Goal: Information Seeking & Learning: Learn about a topic

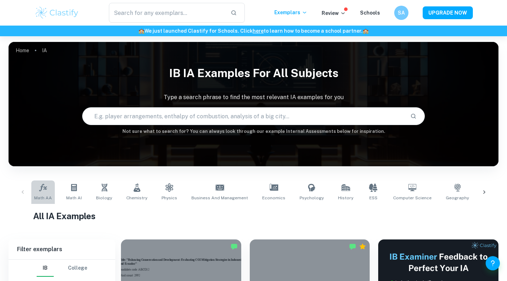
click at [46, 195] on span "Math AA" at bounding box center [43, 198] width 18 height 6
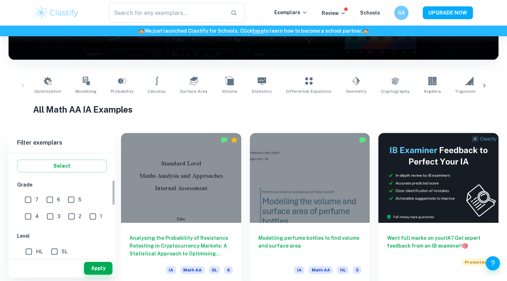
scroll to position [142, 0]
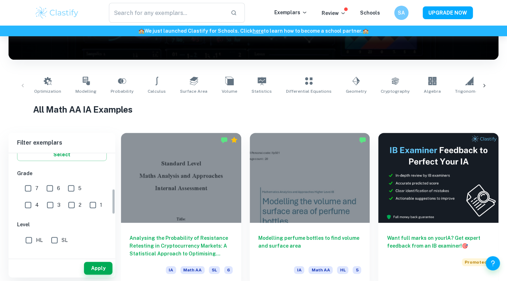
click at [32, 188] on input "7" at bounding box center [28, 188] width 14 height 14
checkbox input "true"
click at [35, 238] on input "HL" at bounding box center [29, 240] width 14 height 14
checkbox input "true"
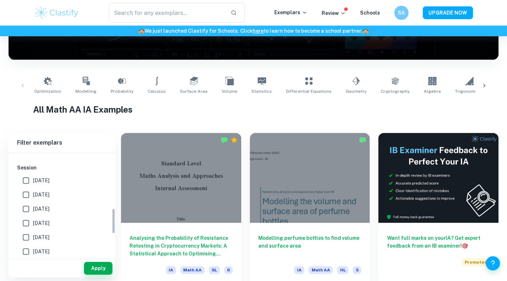
scroll to position [249, 0]
click at [45, 180] on span "[DATE]" at bounding box center [41, 181] width 16 height 8
click at [33, 180] on input "[DATE]" at bounding box center [26, 180] width 14 height 14
checkbox input "true"
click at [40, 210] on span "May 2024" at bounding box center [41, 209] width 16 height 8
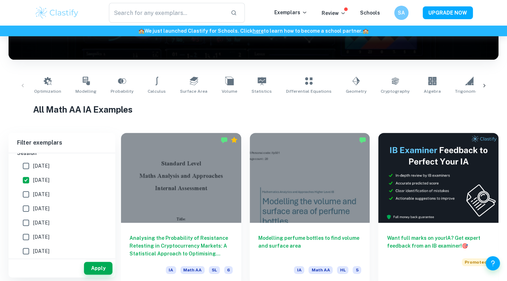
click at [33, 210] on input "May 2024" at bounding box center [26, 209] width 14 height 14
checkbox input "true"
click at [40, 238] on span "May 2023" at bounding box center [41, 237] width 16 height 8
click at [33, 238] on input "May 2023" at bounding box center [26, 237] width 14 height 14
checkbox input "true"
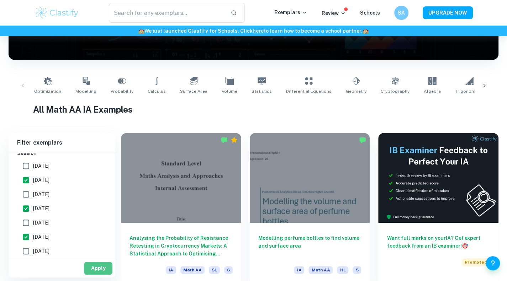
click at [94, 264] on button "Apply" at bounding box center [98, 268] width 28 height 13
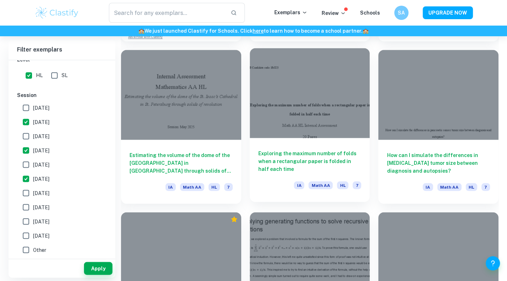
scroll to position [641, 0]
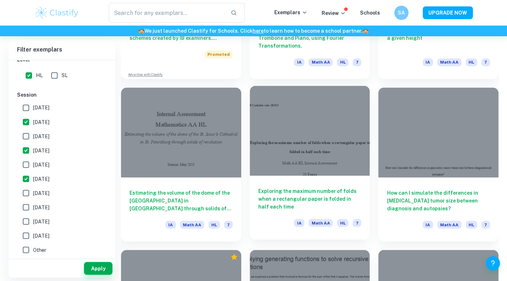
click at [347, 148] on div at bounding box center [310, 131] width 120 height 90
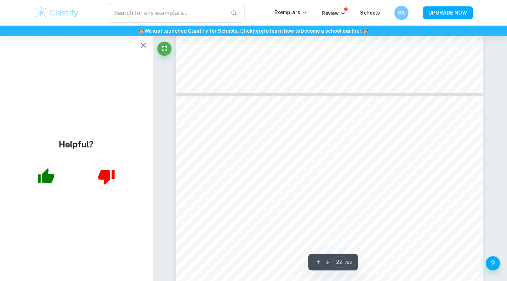
scroll to position [9479, 0]
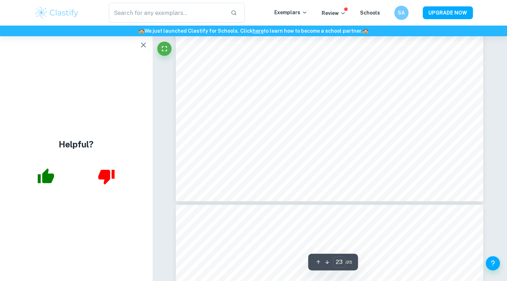
type input "24"
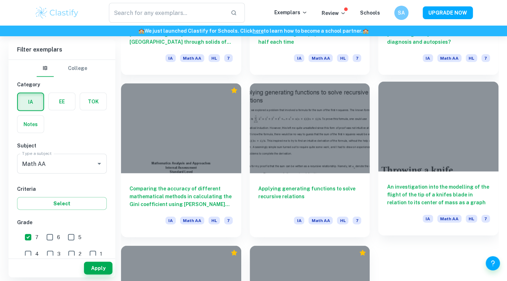
scroll to position [819, 0]
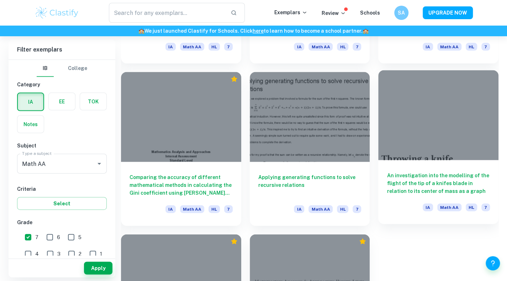
click at [414, 177] on h6 "An investigation into the modelling of the flight of the tip of a knifes blade …" at bounding box center [438, 183] width 103 height 23
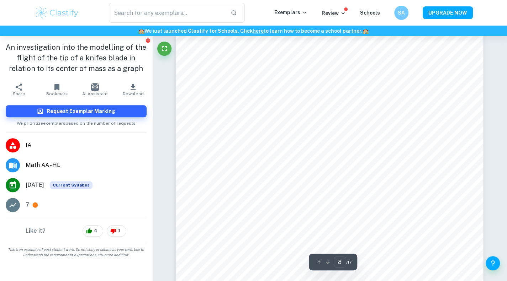
scroll to position [3559, 0]
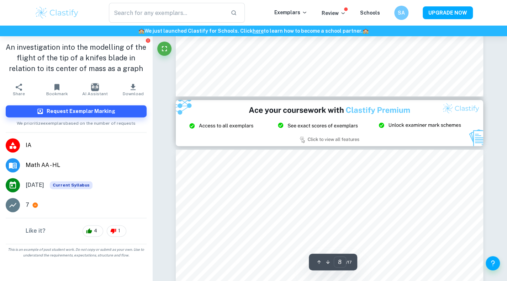
type input "9"
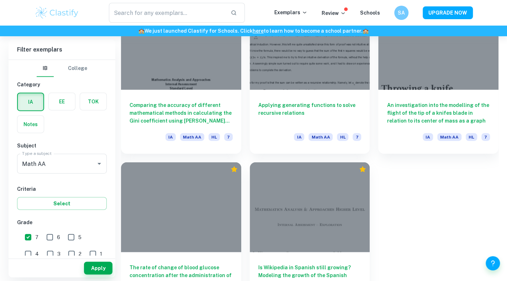
scroll to position [926, 0]
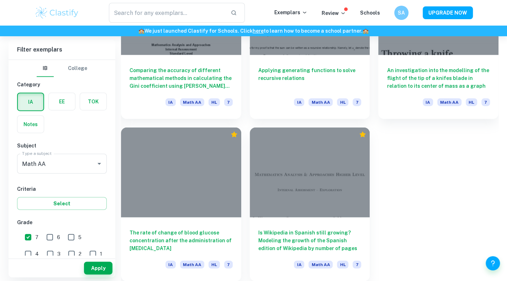
drag, startPoint x: 409, startPoint y: 210, endPoint x: 412, endPoint y: 201, distance: 8.7
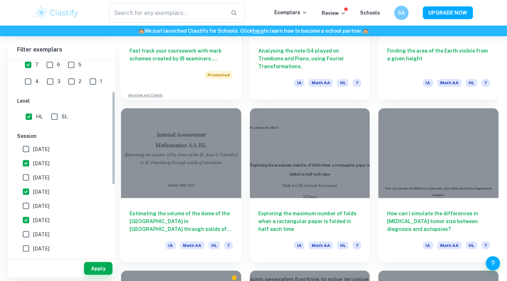
scroll to position [178, 0]
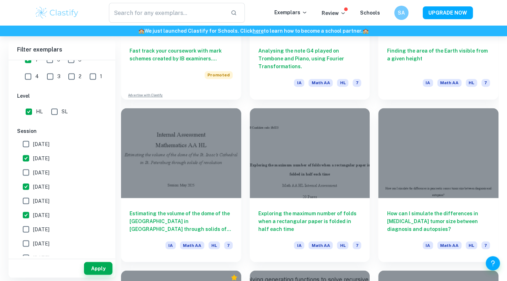
click at [61, 138] on label "May 2026" at bounding box center [60, 144] width 82 height 14
click at [33, 138] on input "May 2026" at bounding box center [26, 144] width 14 height 14
checkbox input "true"
drag, startPoint x: 57, startPoint y: 167, endPoint x: 57, endPoint y: 174, distance: 7.1
click at [57, 168] on label "November 2024" at bounding box center [60, 172] width 82 height 14
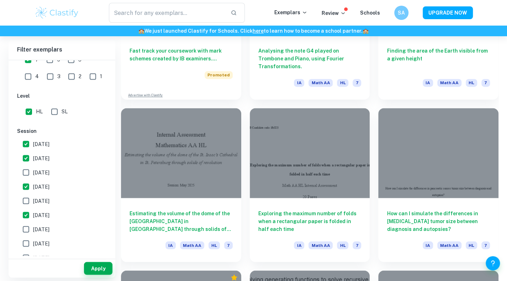
click at [33, 168] on input "November 2024" at bounding box center [26, 172] width 14 height 14
checkbox input "true"
click at [49, 198] on span "November 2023" at bounding box center [41, 201] width 16 height 8
click at [33, 198] on input "November 2023" at bounding box center [26, 201] width 14 height 14
checkbox input "true"
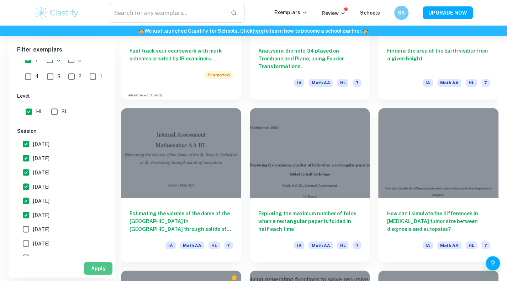
click at [98, 269] on button "Apply" at bounding box center [98, 268] width 28 height 13
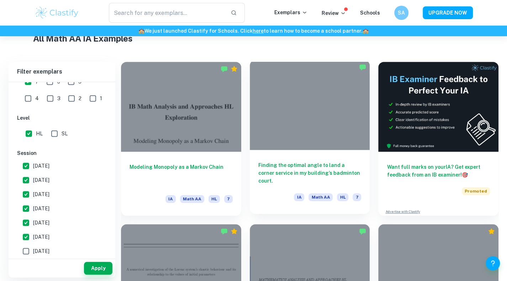
click at [288, 165] on h6 "Finding the optimal angle to land a corner service in my building’s badminton c…" at bounding box center [309, 173] width 103 height 23
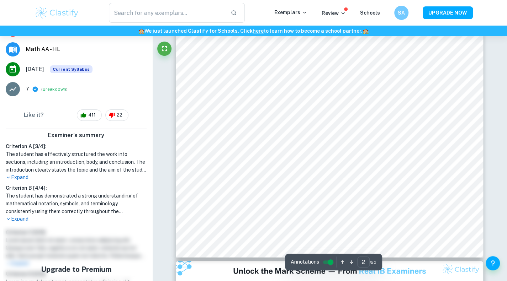
scroll to position [712, 0]
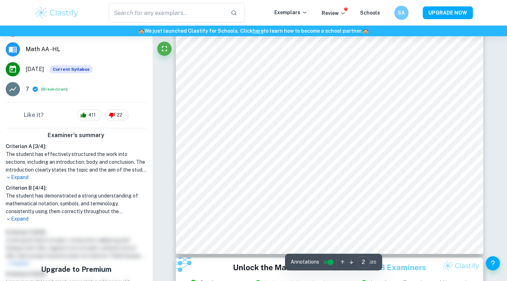
click at [17, 186] on h6 "Criterion B [ 4 / 4 ]:" at bounding box center [76, 188] width 141 height 8
click at [25, 176] on p "Expand" at bounding box center [76, 177] width 141 height 7
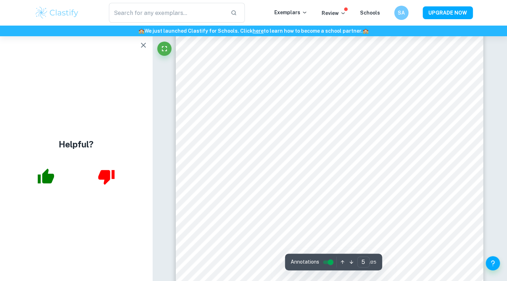
scroll to position [2100, 0]
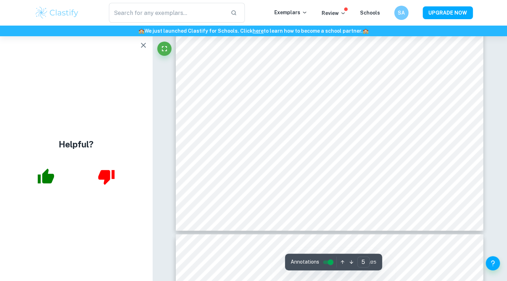
click at [141, 44] on icon "button" at bounding box center [143, 45] width 9 height 9
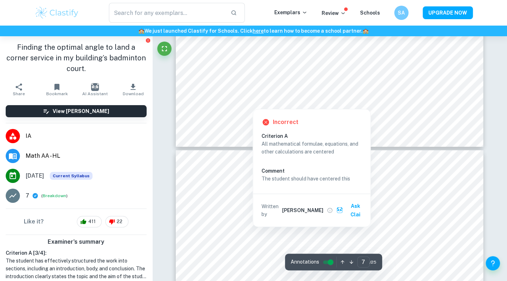
type input "8"
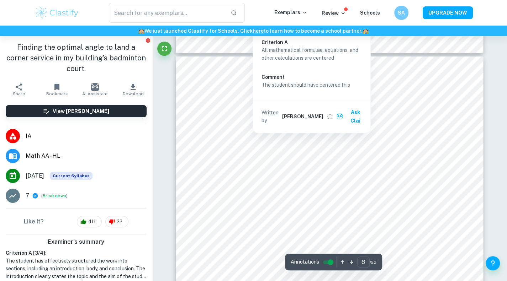
scroll to position [3310, 0]
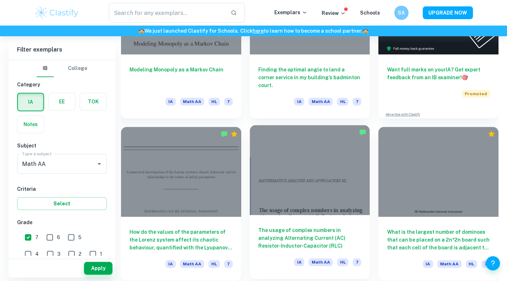
scroll to position [285, 0]
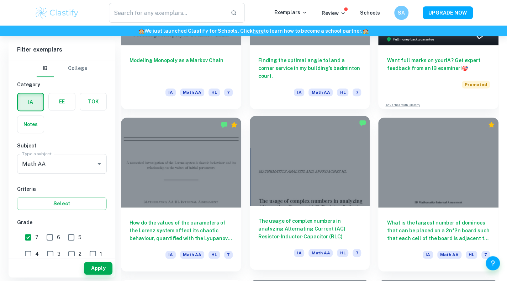
click at [320, 168] on div at bounding box center [310, 161] width 120 height 90
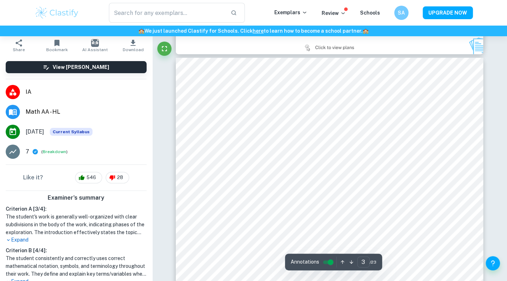
scroll to position [71, 0]
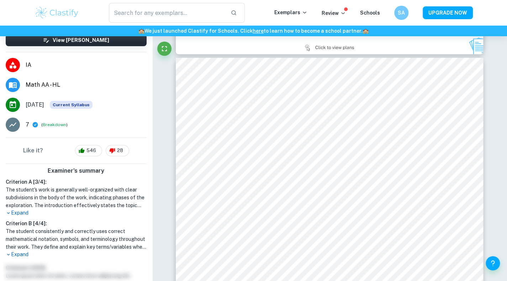
click at [33, 212] on p "Expand" at bounding box center [76, 213] width 141 height 7
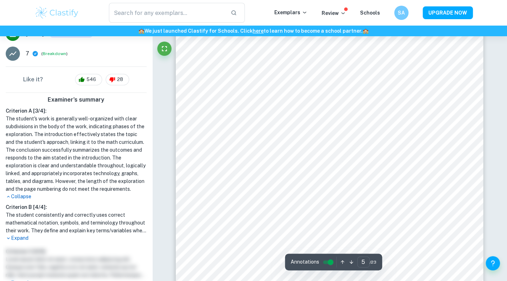
scroll to position [1922, 0]
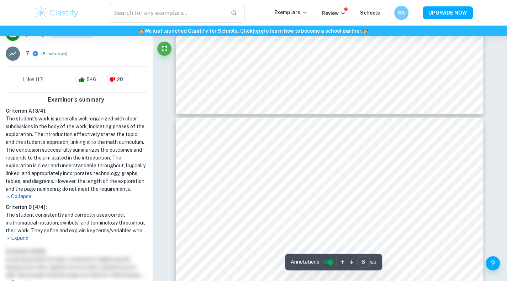
type input "7"
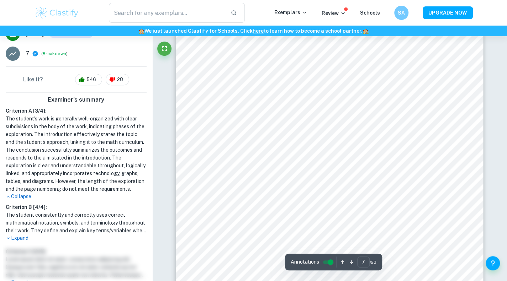
scroll to position [2918, 0]
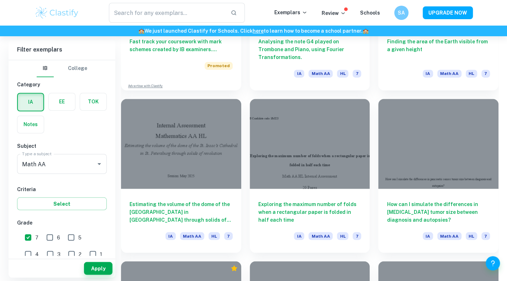
scroll to position [641, 0]
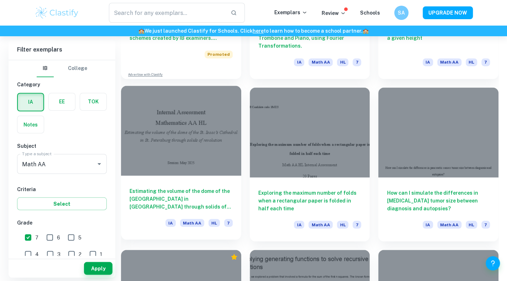
click at [220, 205] on h6 "Estimating the volume of the dome of the St. Isaac’s Cathedral in St. Petersbur…" at bounding box center [181, 198] width 103 height 23
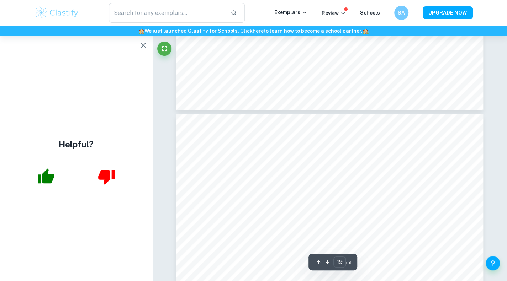
scroll to position [8043, 0]
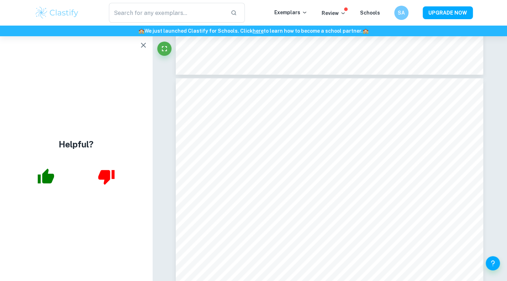
click at [147, 54] on div "Helpful?" at bounding box center [76, 158] width 152 height 245
click at [147, 51] on button "button" at bounding box center [143, 45] width 14 height 14
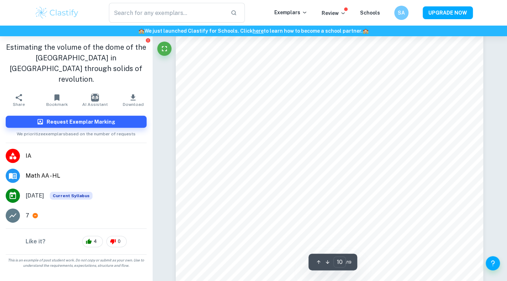
scroll to position [4185, 0]
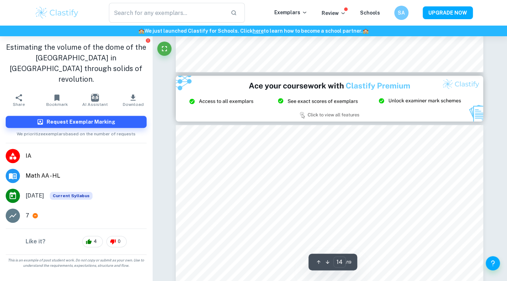
type input "15"
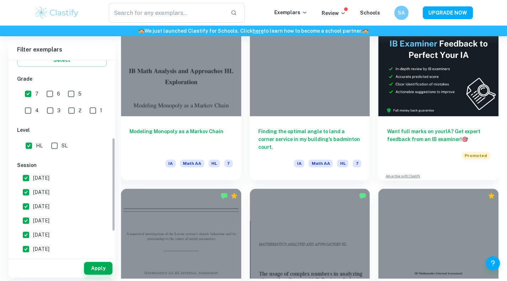
scroll to position [142, 0]
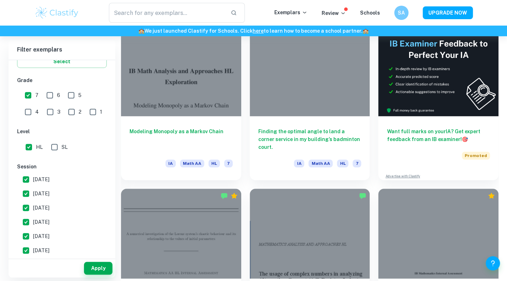
click at [48, 96] on input "6" at bounding box center [50, 95] width 14 height 14
checkbox input "true"
click at [78, 97] on input "5" at bounding box center [71, 95] width 14 height 14
checkbox input "true"
click at [106, 269] on button "Apply" at bounding box center [98, 268] width 28 height 13
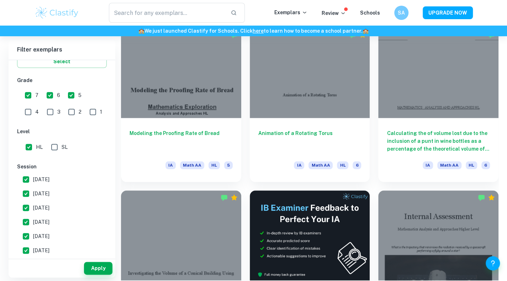
scroll to position [2815, 0]
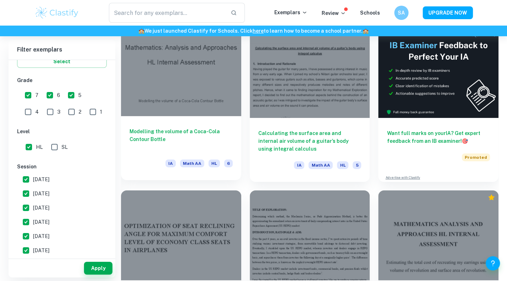
click at [194, 132] on h6 "Modelling the volume of a Coca-Cola Contour Bottle" at bounding box center [181, 139] width 103 height 23
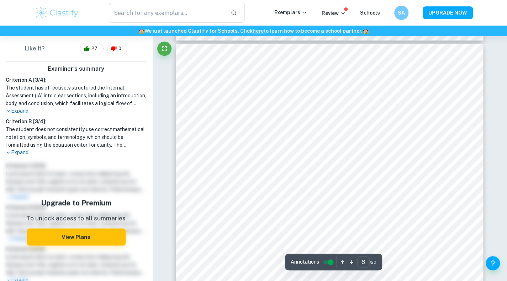
scroll to position [177, 0]
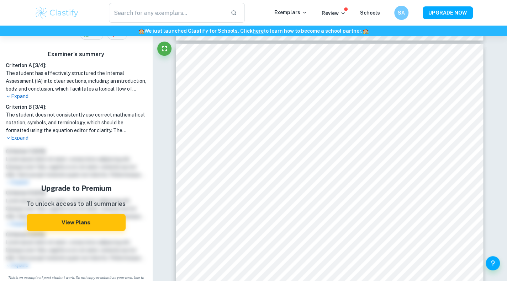
click at [23, 133] on h1 "The student does not consistently use correct mathematical notation, symbols, a…" at bounding box center [76, 122] width 141 height 23
click at [25, 137] on p "Expand" at bounding box center [76, 138] width 141 height 7
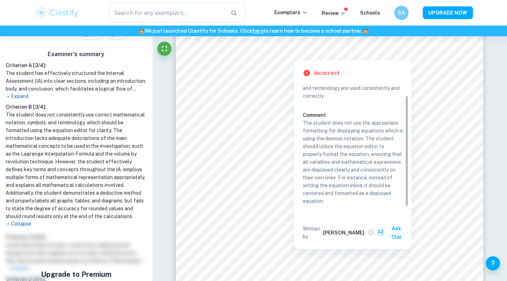
scroll to position [0, 0]
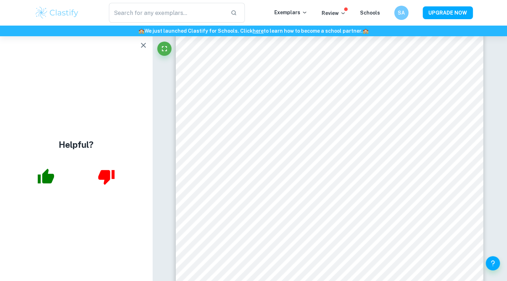
click at [143, 46] on icon "button" at bounding box center [143, 45] width 9 height 9
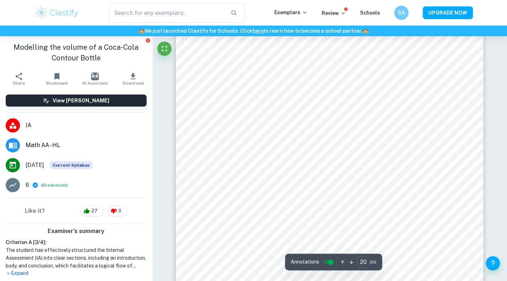
scroll to position [8039, 0]
type input "4"
click at [63, 182] on span "( Breakdown )" at bounding box center [54, 185] width 26 height 7
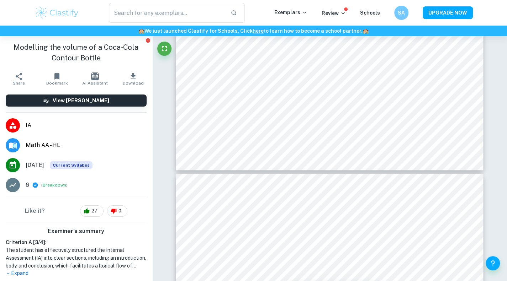
click at [61, 189] on div "6 ( Breakdown )" at bounding box center [86, 185] width 121 height 9
click at [57, 183] on button "Breakdown" at bounding box center [54, 185] width 23 height 6
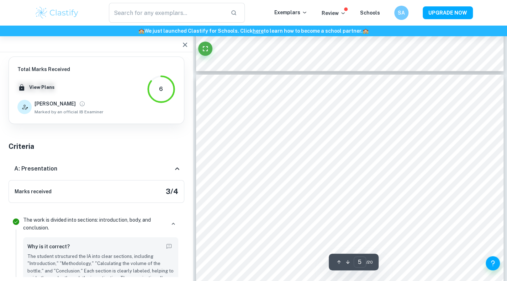
click at [135, 170] on div "A: Presentation" at bounding box center [93, 169] width 159 height 9
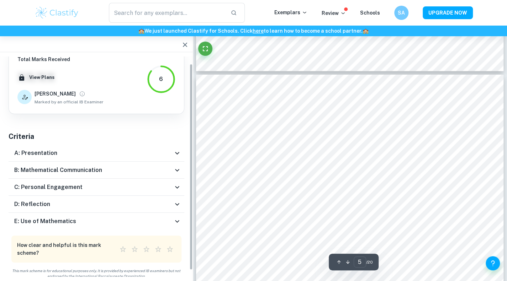
scroll to position [14, 0]
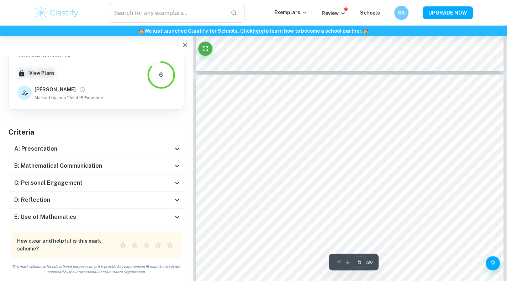
click at [164, 199] on div "D: Reflection" at bounding box center [93, 200] width 159 height 9
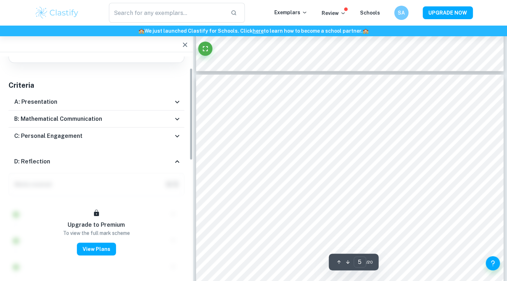
scroll to position [0, 0]
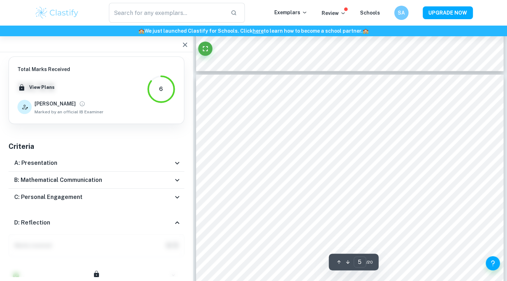
click at [129, 199] on div "C: Personal Engagement" at bounding box center [93, 197] width 159 height 9
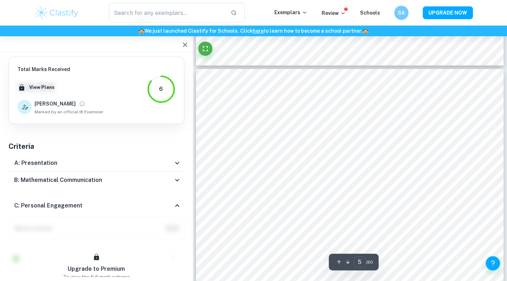
scroll to position [1589, 0]
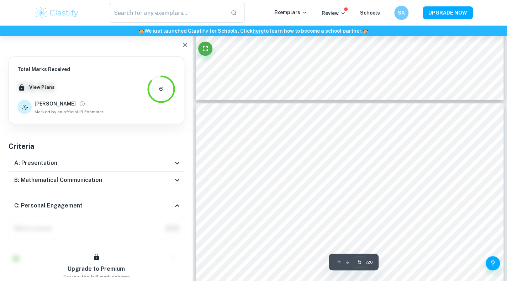
type input "4"
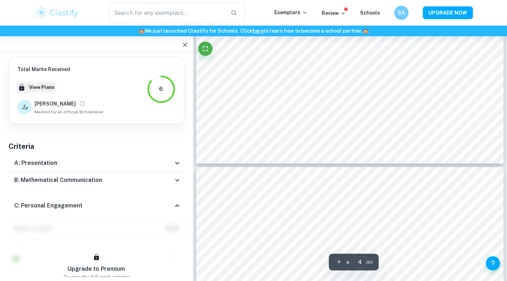
click at [182, 48] on icon "button" at bounding box center [185, 45] width 9 height 9
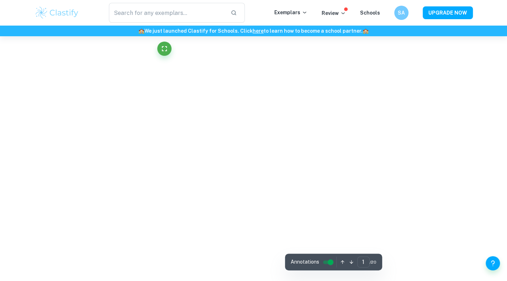
type input "4"
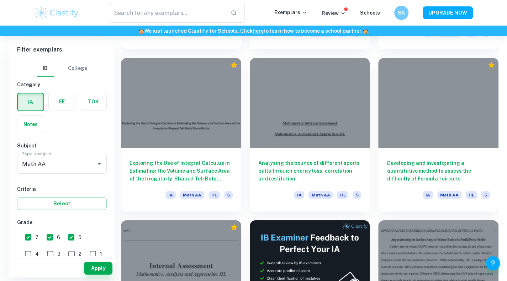
scroll to position [4411, 0]
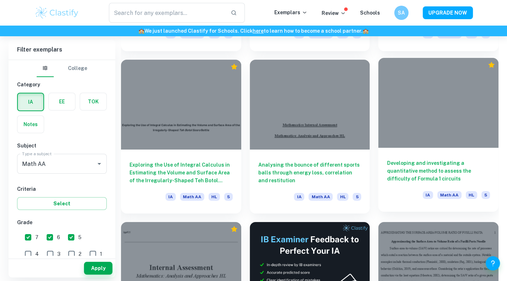
click link "Developing and investigating a quantitative method to assess the difficulty of …" at bounding box center [438, 137] width 120 height 154
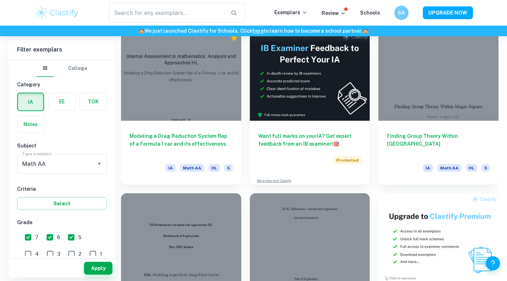
scroll to position [7137, 0]
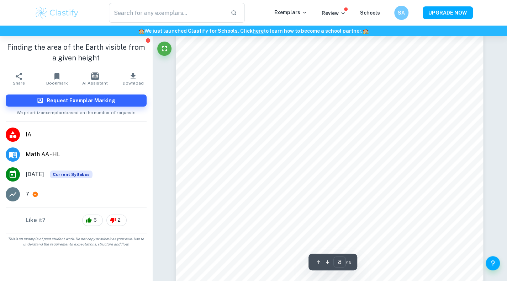
type input "7"
